Goal: Find specific page/section: Find specific page/section

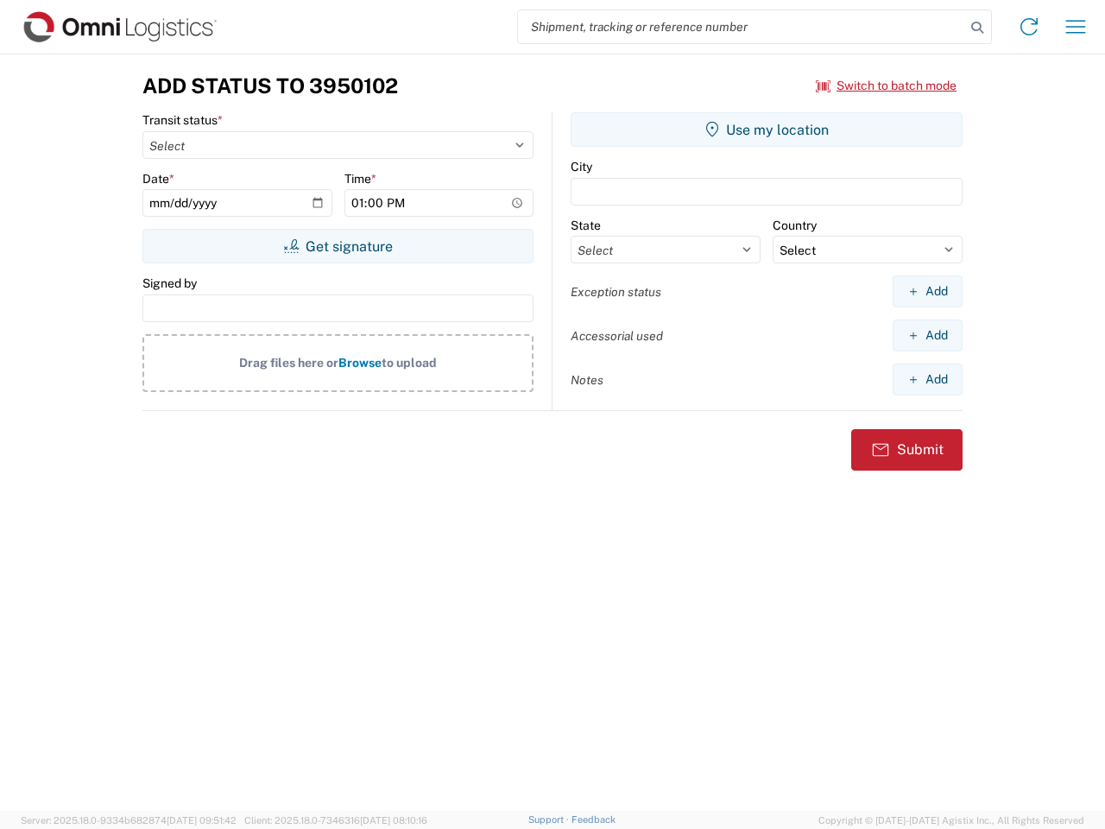
click at [741, 27] on input "search" at bounding box center [741, 26] width 447 height 33
click at [977, 28] on icon at bounding box center [977, 28] width 24 height 24
click at [1029, 27] on icon at bounding box center [1029, 27] width 28 height 28
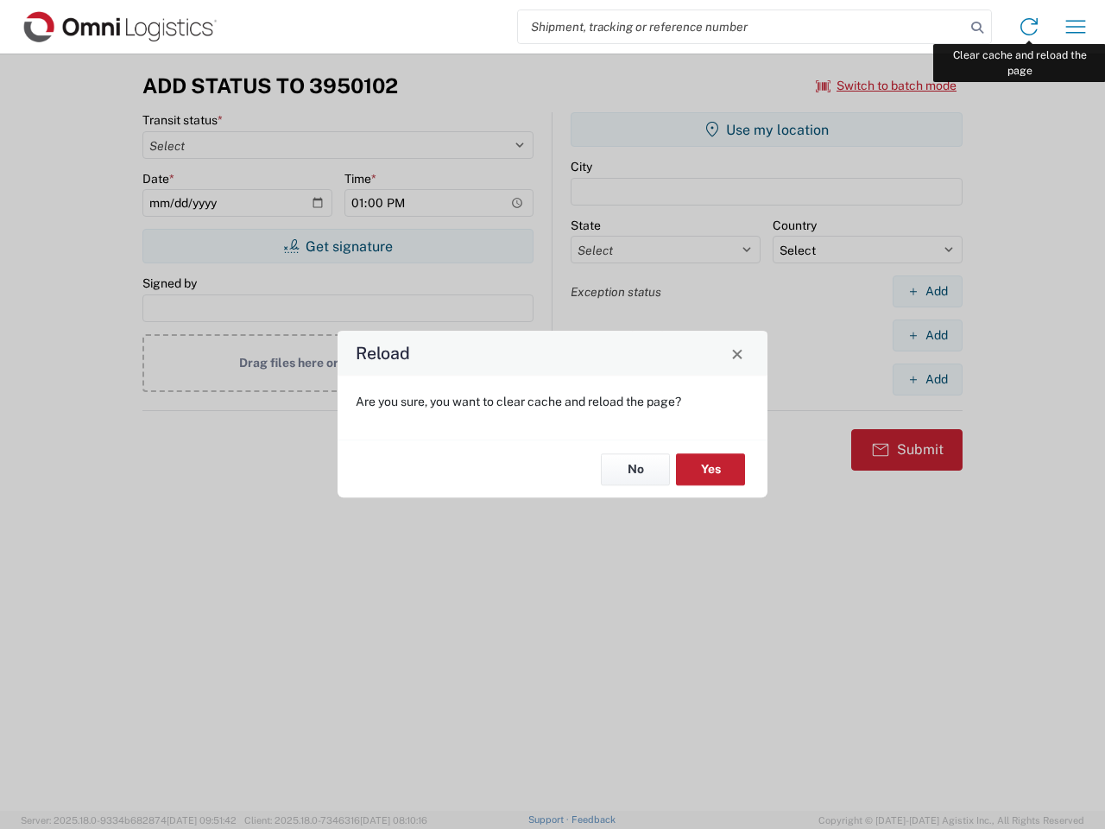
click at [1075, 27] on div "Reload Are you sure, you want to clear cache and reload the page? No Yes" at bounding box center [552, 414] width 1105 height 829
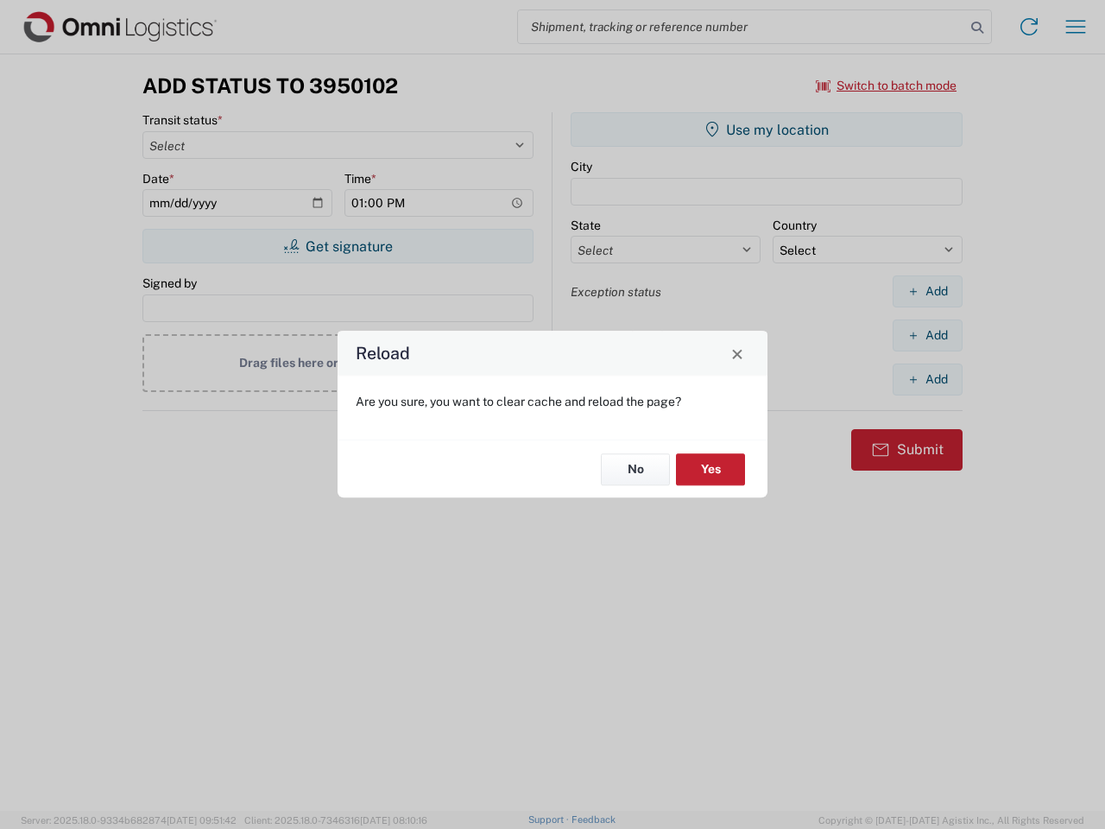
click at [886, 85] on div "Reload Are you sure, you want to clear cache and reload the page? No Yes" at bounding box center [552, 414] width 1105 height 829
click at [337, 246] on div "Reload Are you sure, you want to clear cache and reload the page? No Yes" at bounding box center [552, 414] width 1105 height 829
click at [766, 129] on div "Reload Are you sure, you want to clear cache and reload the page? No Yes" at bounding box center [552, 414] width 1105 height 829
click at [927, 291] on div "Reload Are you sure, you want to clear cache and reload the page? No Yes" at bounding box center [552, 414] width 1105 height 829
click at [927, 335] on div "Reload Are you sure, you want to clear cache and reload the page? No Yes" at bounding box center [552, 414] width 1105 height 829
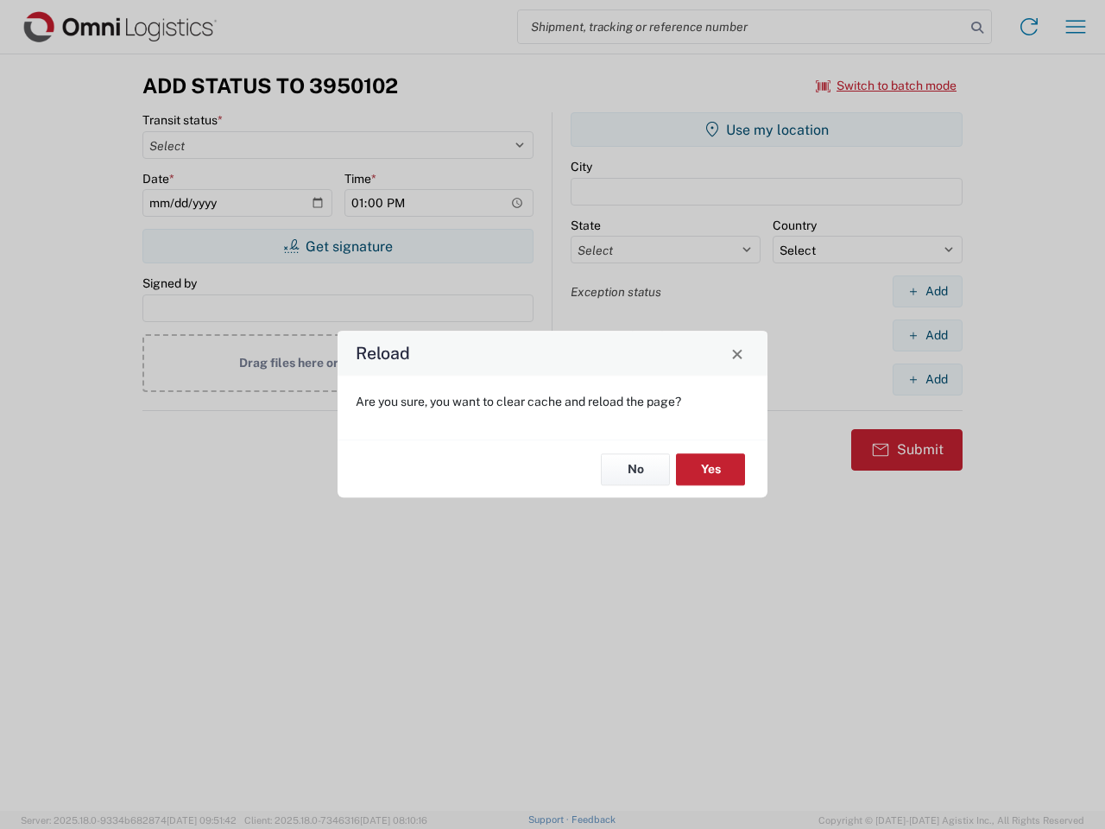
click at [927, 379] on div "Reload Are you sure, you want to clear cache and reload the page? No Yes" at bounding box center [552, 414] width 1105 height 829
